Goal: Task Accomplishment & Management: Manage account settings

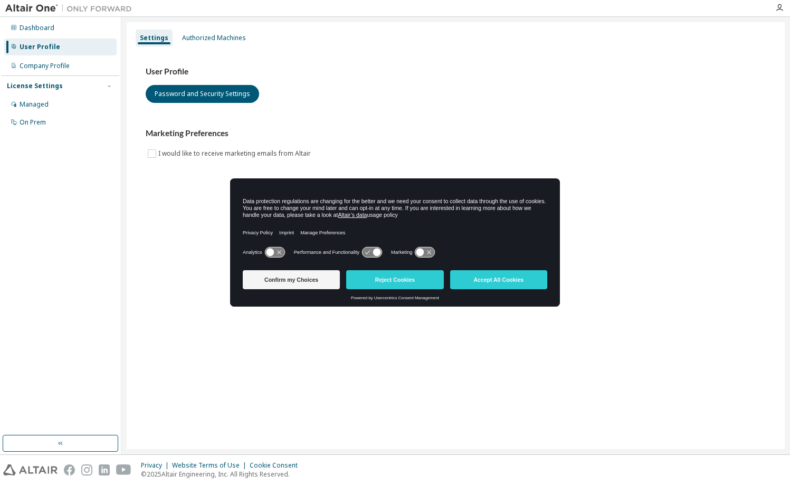
click at [771, 64] on div "User Profile Password and Security Settings Marketing Preferences I would like …" at bounding box center [455, 119] width 645 height 144
click at [395, 280] on button "Reject Cookies" at bounding box center [394, 279] width 97 height 19
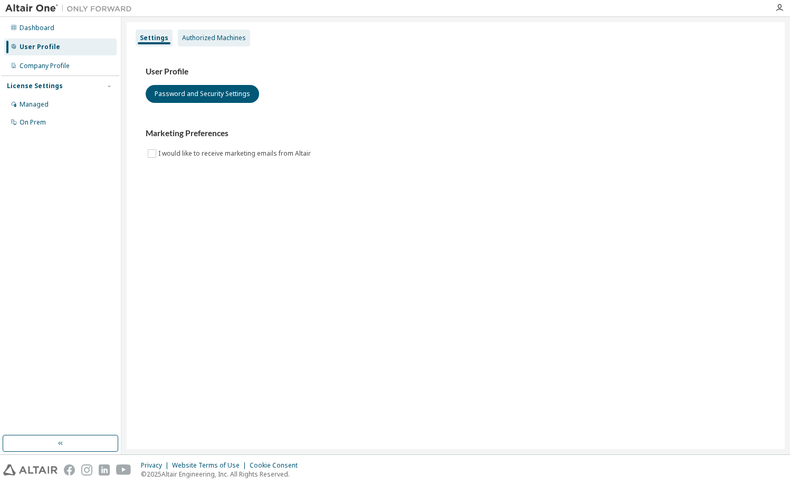
click at [196, 36] on div "Authorized Machines" at bounding box center [214, 38] width 64 height 8
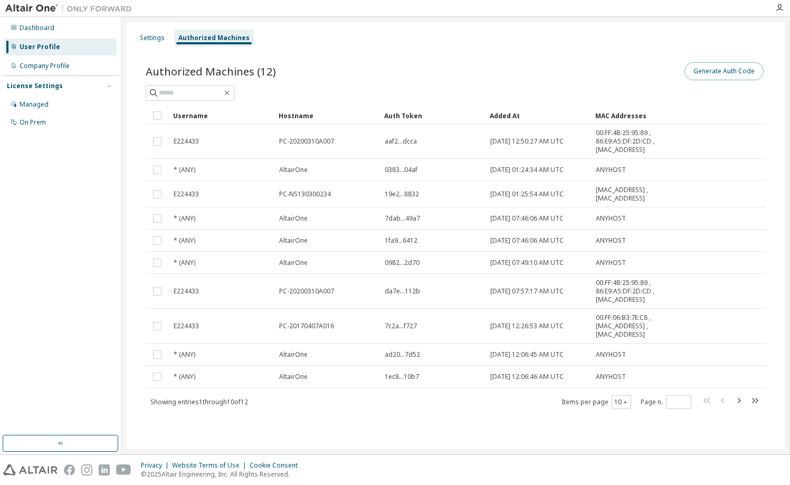
click at [721, 73] on button "Generate Auth Code" at bounding box center [723, 71] width 79 height 18
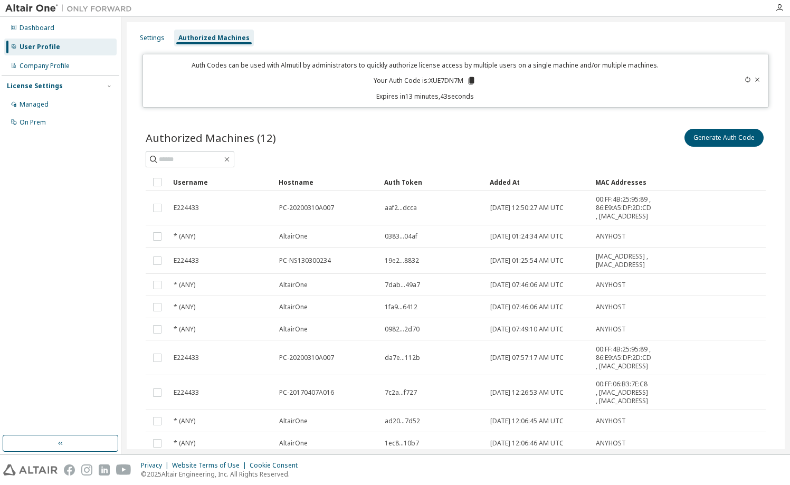
drag, startPoint x: 469, startPoint y: 81, endPoint x: 425, endPoint y: 80, distance: 43.8
click at [425, 80] on p "Your Auth Code is: XUE7DN7M" at bounding box center [424, 80] width 102 height 9
drag, startPoint x: 426, startPoint y: 80, endPoint x: 460, endPoint y: 81, distance: 34.3
click at [460, 81] on p "Your Auth Code is: XUE7DN7M" at bounding box center [424, 80] width 102 height 9
copy p "XUE7DN7M"
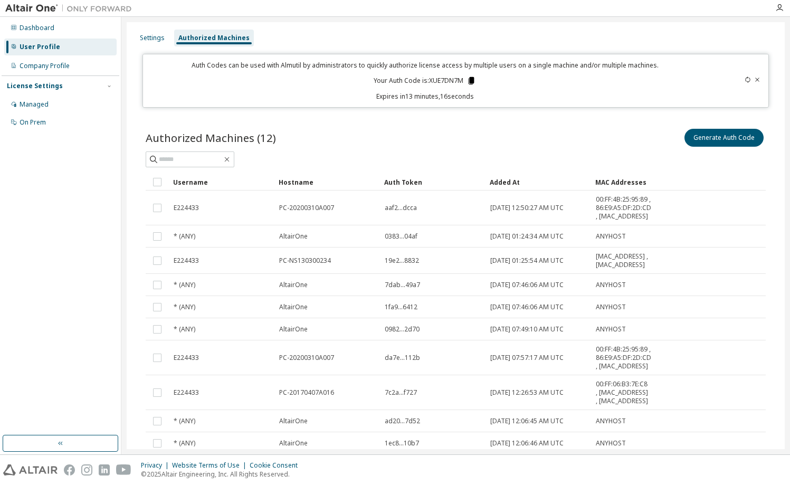
click at [469, 80] on icon at bounding box center [471, 80] width 6 height 7
click at [148, 37] on div "Settings" at bounding box center [152, 38] width 25 height 8
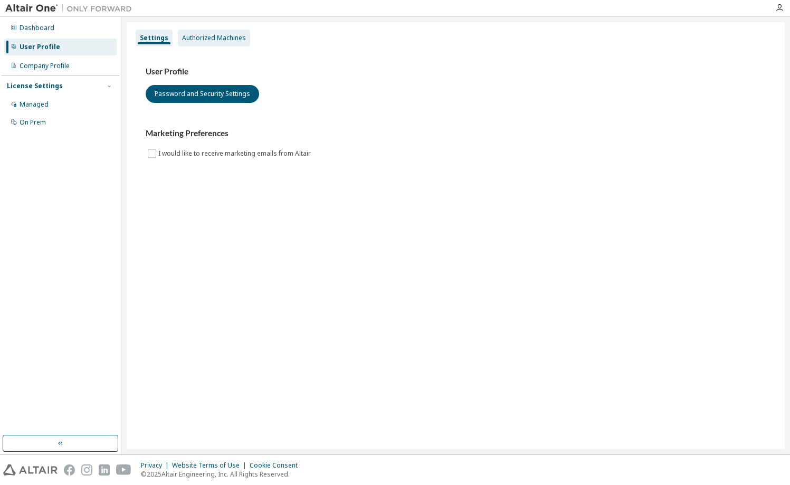
click at [219, 34] on div "Authorized Machines" at bounding box center [214, 38] width 64 height 8
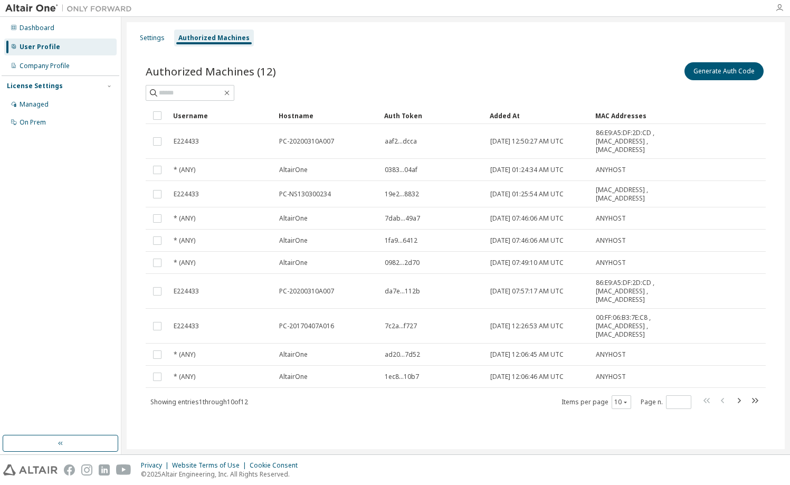
click at [775, 4] on div at bounding box center [778, 8] width 21 height 16
click at [777, 6] on icon "button" at bounding box center [779, 8] width 8 height 8
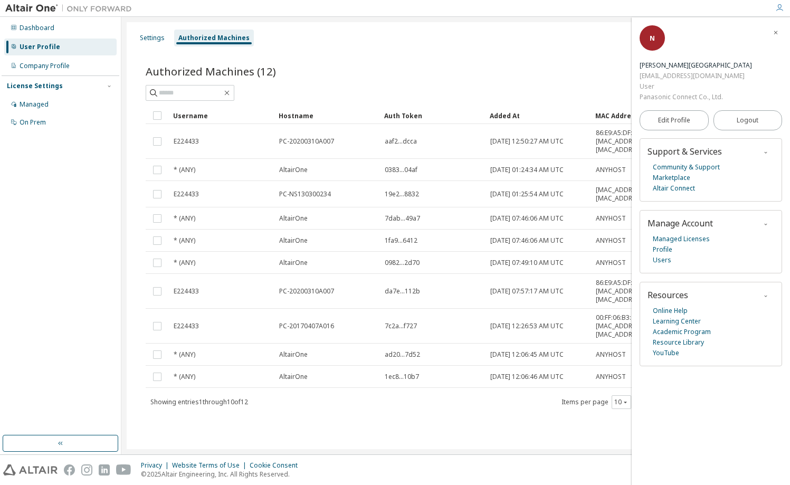
click at [39, 7] on img at bounding box center [71, 8] width 132 height 11
click at [622, 402] on icon "button" at bounding box center [625, 402] width 6 height 6
click at [629, 426] on div "20" at bounding box center [653, 428] width 84 height 13
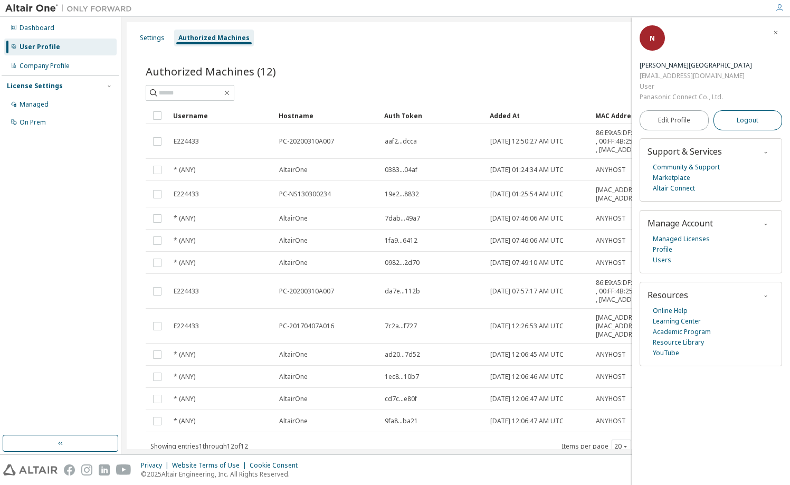
click at [743, 119] on span "Logout" at bounding box center [747, 120] width 22 height 11
